Goal: Transaction & Acquisition: Register for event/course

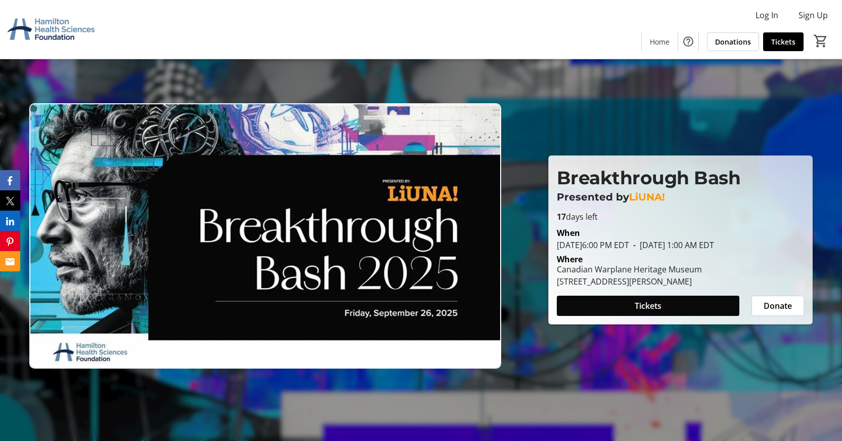
click at [708, 314] on span at bounding box center [648, 305] width 183 height 24
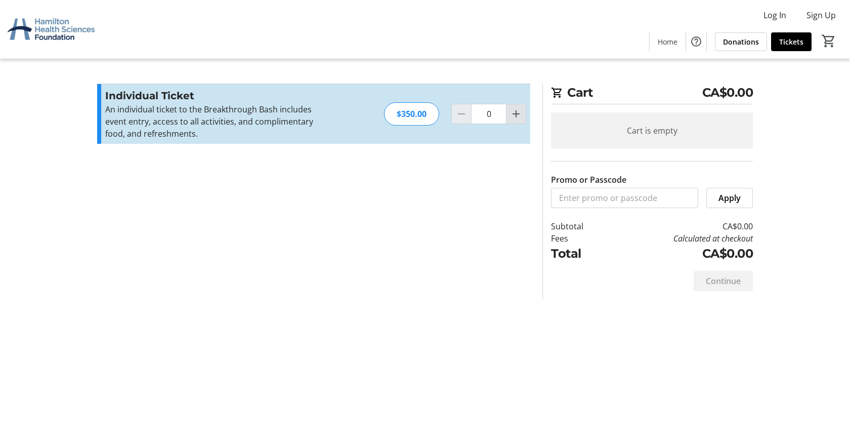
click at [515, 117] on mat-icon "Increment by one" at bounding box center [516, 114] width 12 height 12
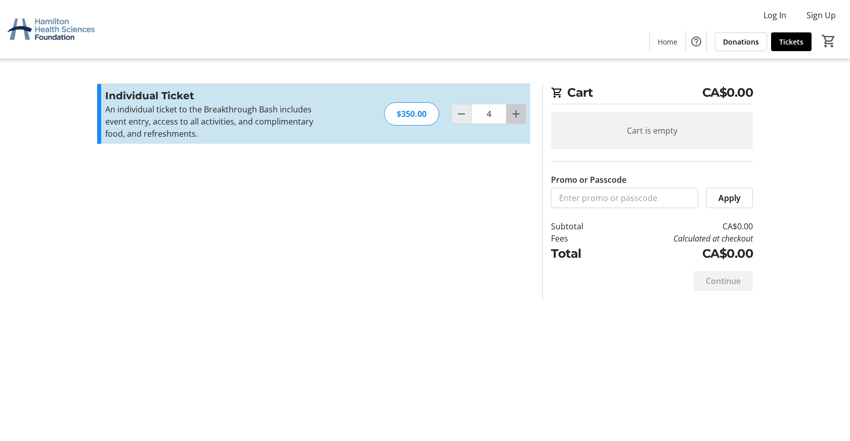
type input "5"
